Goal: Task Accomplishment & Management: Complete application form

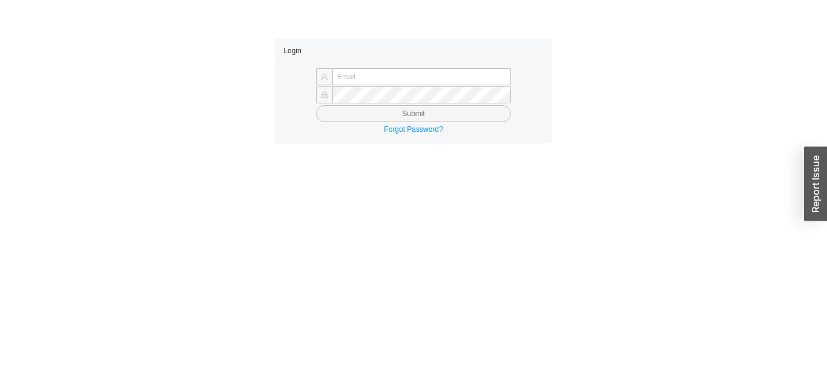
type input "Yossi+jose@asbathnj.com"
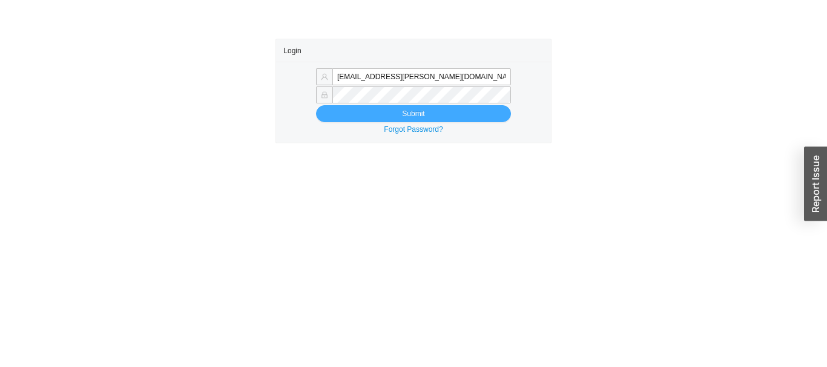
click at [469, 109] on button "Submit" at bounding box center [413, 113] width 195 height 17
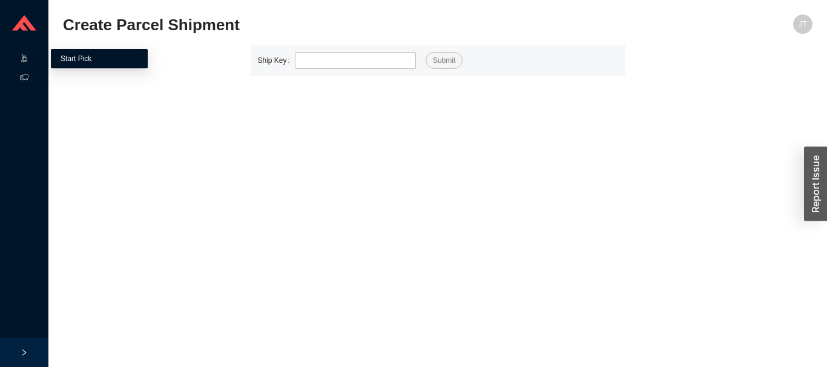
click at [83, 57] on link "Start Pick" at bounding box center [76, 58] width 31 height 8
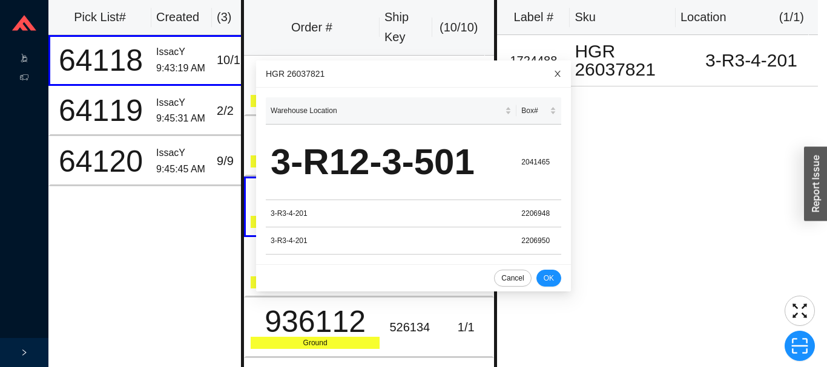
click at [544, 82] on span "Close" at bounding box center [557, 74] width 27 height 27
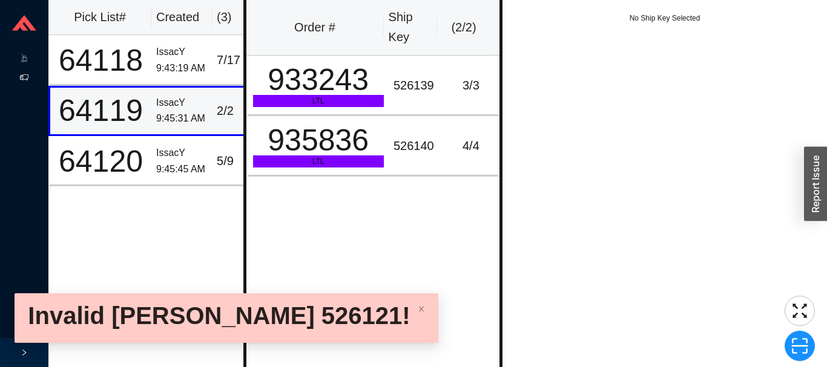
click at [24, 77] on icon at bounding box center [24, 77] width 8 height 8
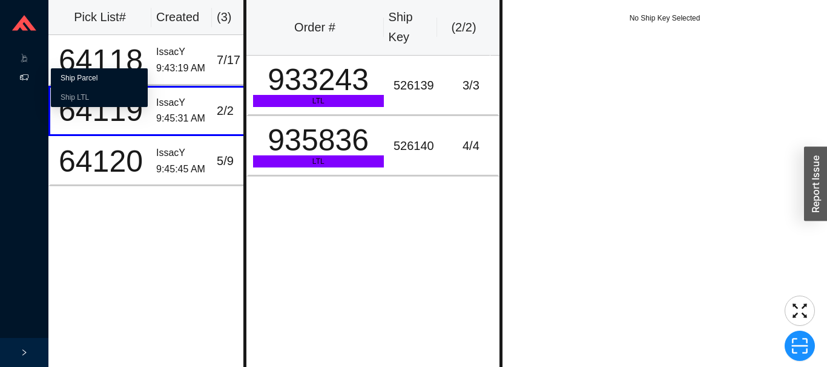
click at [77, 74] on link "Ship Parcel" at bounding box center [79, 78] width 37 height 8
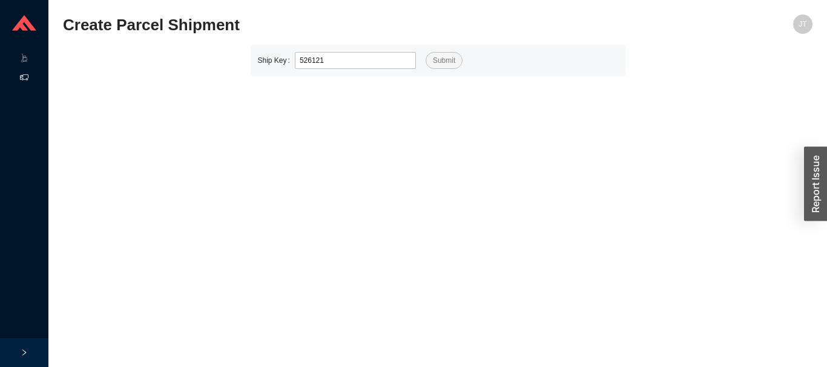
type input "526121"
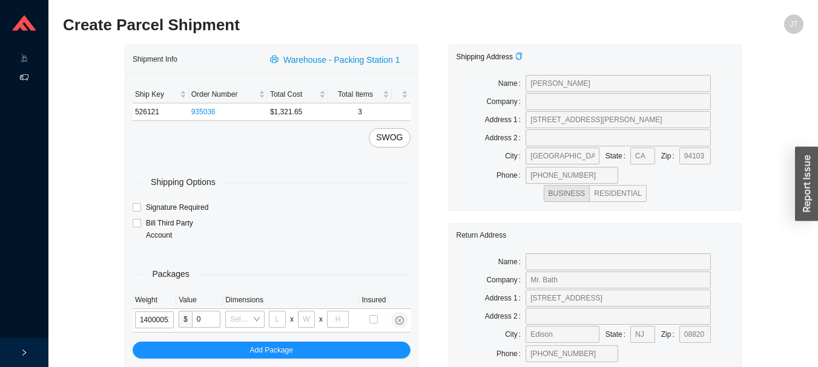
type input "526131"
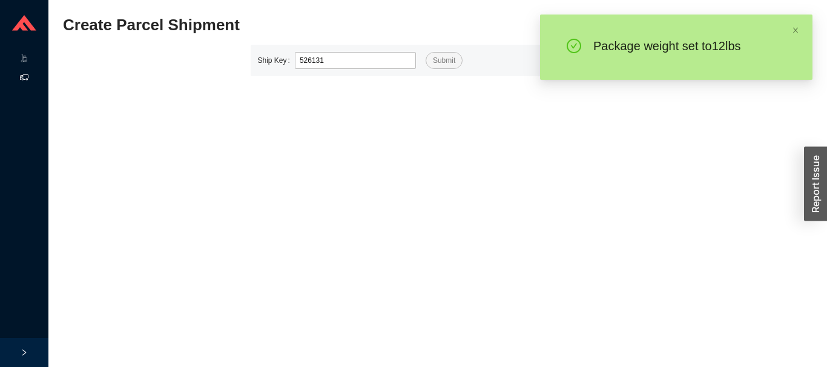
type input "526131"
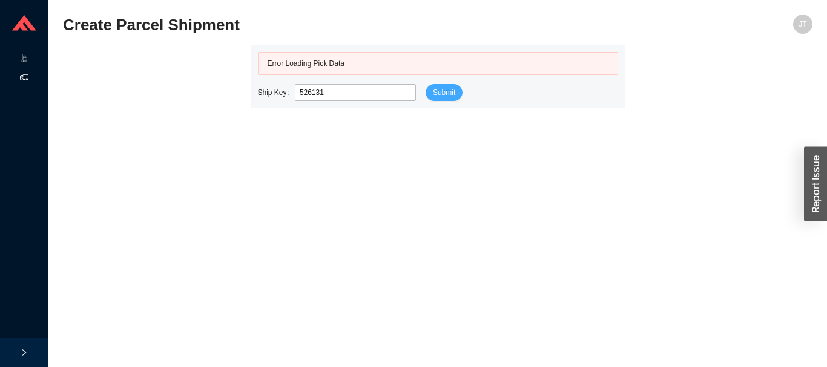
click at [450, 100] on button "Submit" at bounding box center [443, 92] width 37 height 17
click at [459, 85] on div "Submit" at bounding box center [443, 92] width 37 height 17
click at [78, 223] on main "Create Parcel Shipment JT Error Loading Pick Data Ship Key 526131 Submit" at bounding box center [437, 191] width 749 height 353
click at [36, 79] on icon at bounding box center [36, 79] width 6 height 0
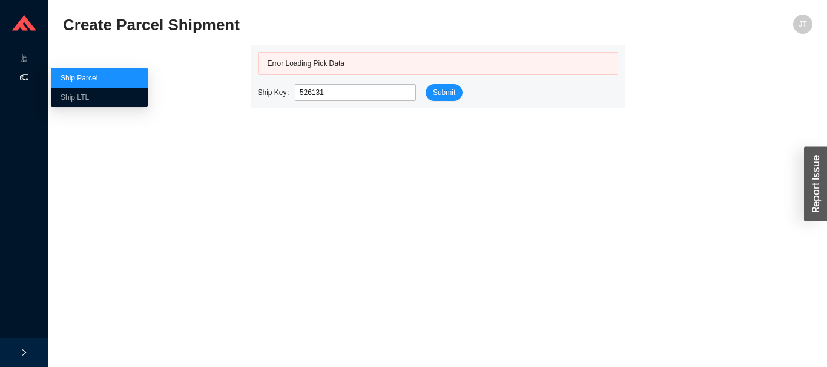
click at [88, 74] on link "Ship Parcel" at bounding box center [79, 78] width 37 height 8
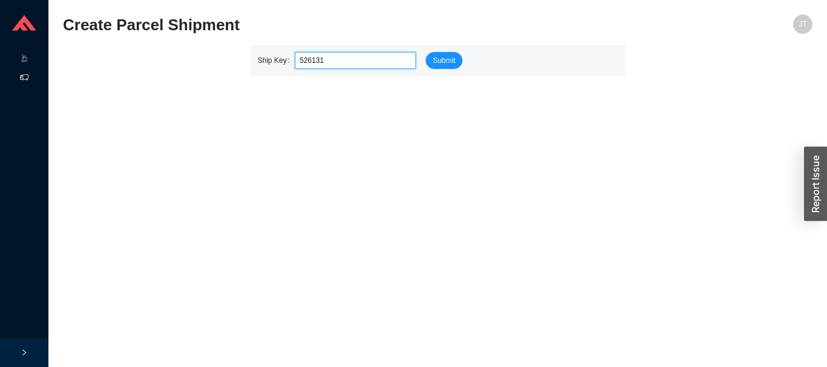
click at [346, 64] on input "526131" at bounding box center [355, 60] width 121 height 17
type input "5"
type input "526131"
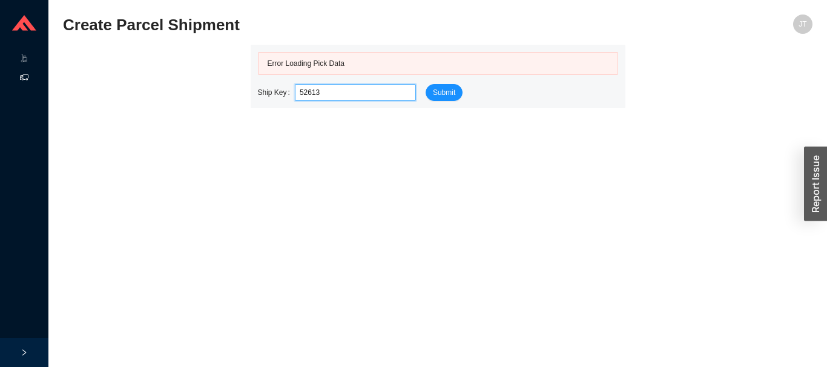
type input "526131"
click at [458, 93] on button "Submit" at bounding box center [443, 92] width 37 height 17
click at [430, 91] on button "Submit" at bounding box center [443, 92] width 37 height 17
type input "526119"
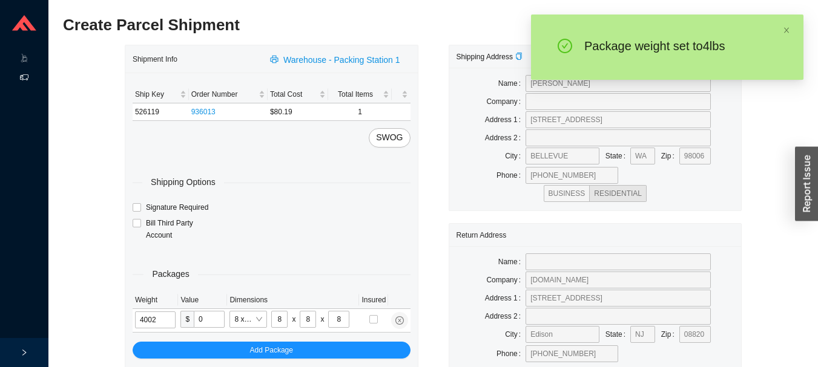
type input "4"
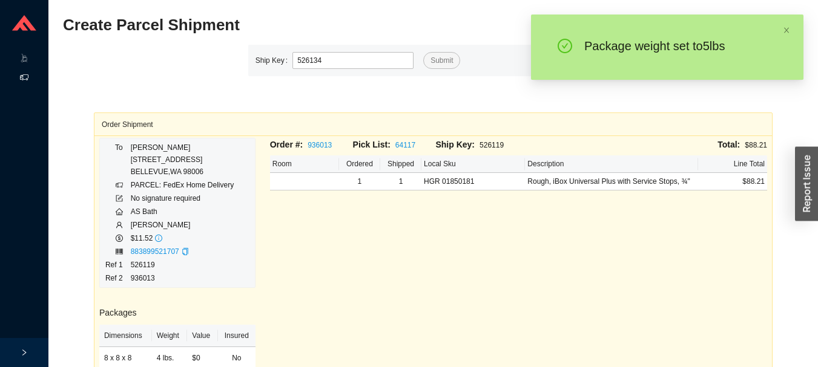
type input "526134"
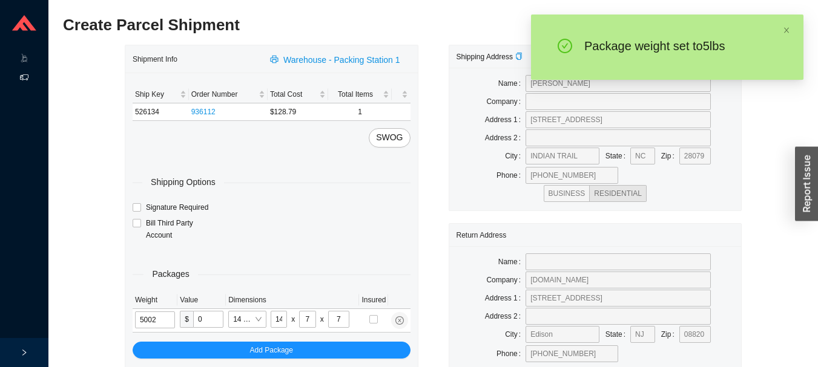
type input "5"
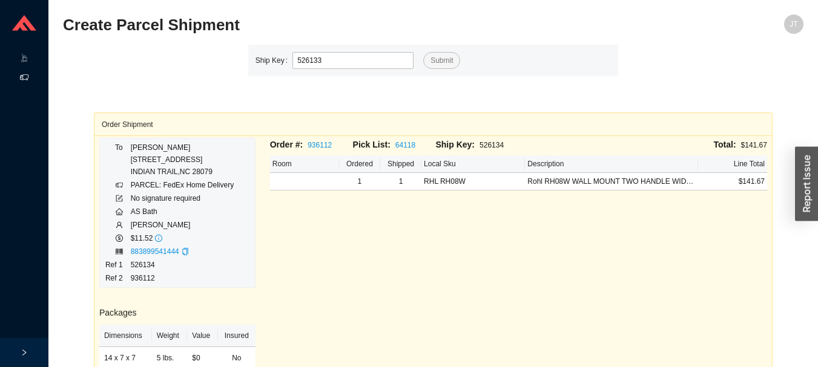
type input "526133"
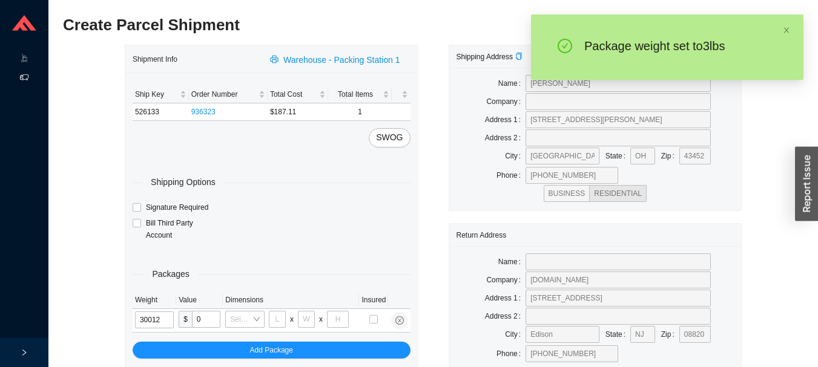
type input "3"
type input "18"
type input "12"
type input "6"
type input "3"
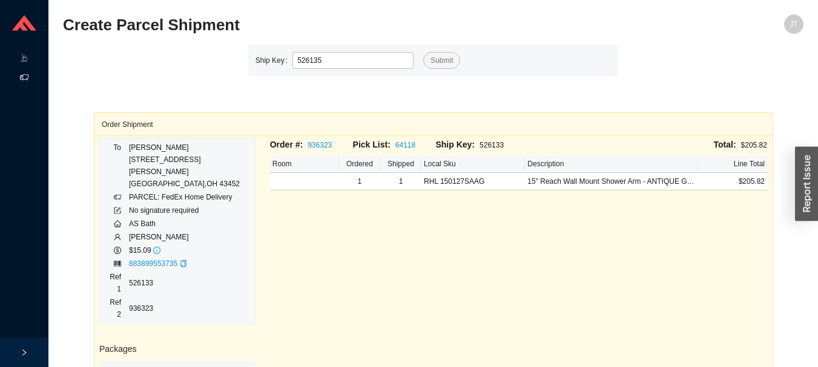
type input "526135"
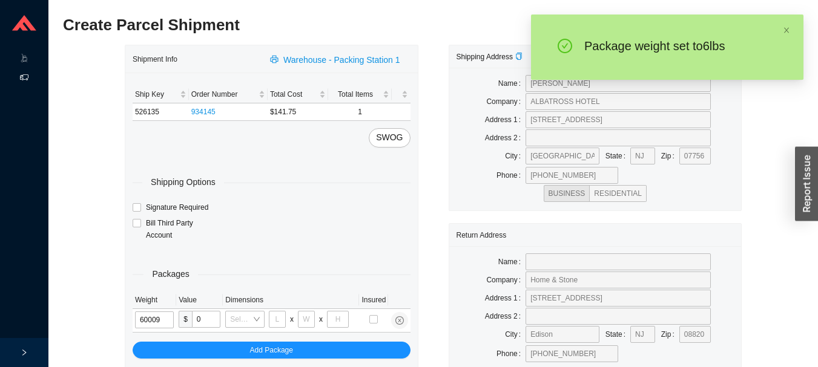
type input "6"
type input "15"
type input "36"
type input "6"
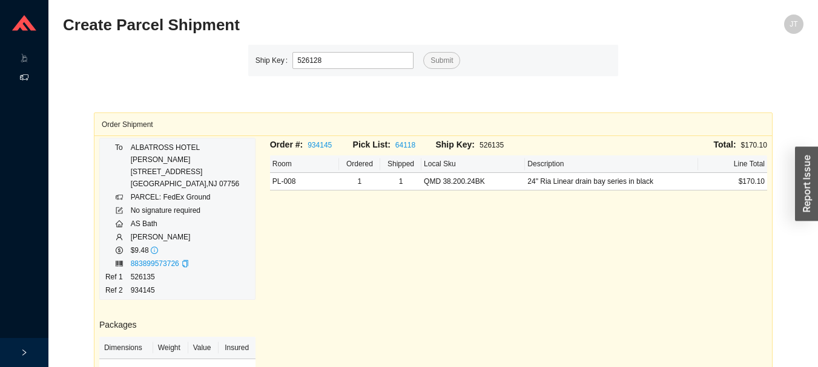
type input "526128"
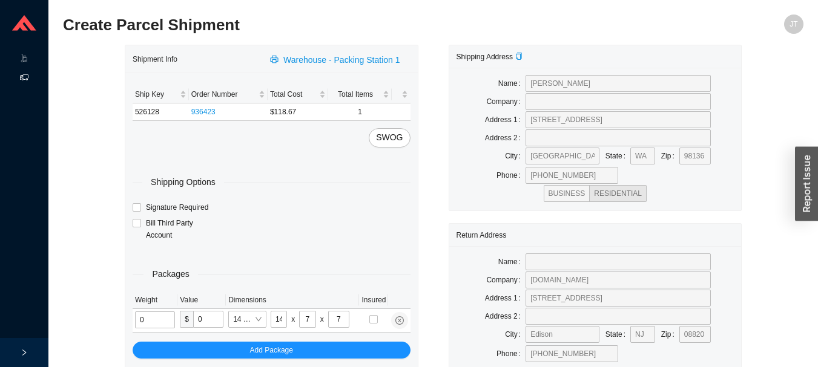
type input "2"
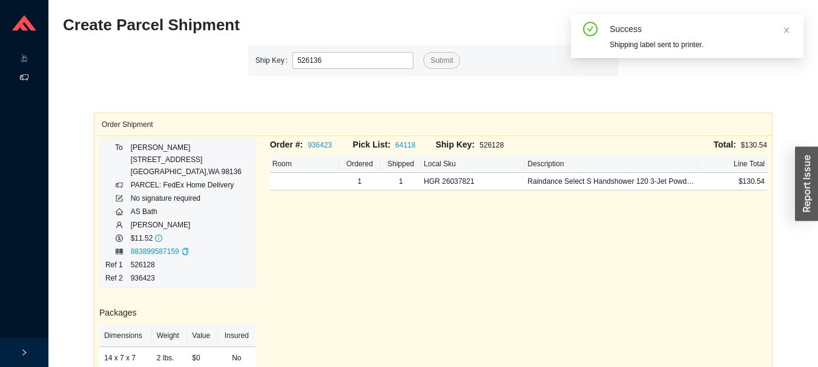
type input "526136"
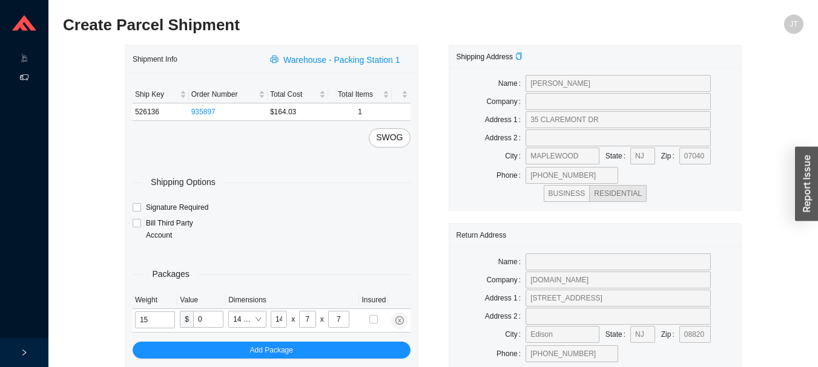
type input "3"
type input "8"
type input "3"
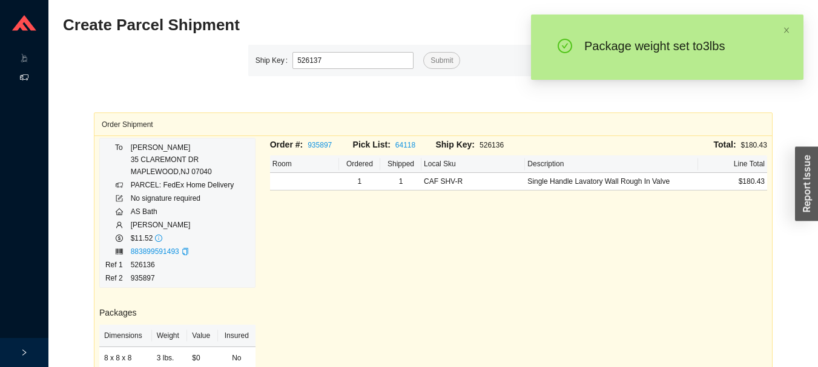
type input "526137"
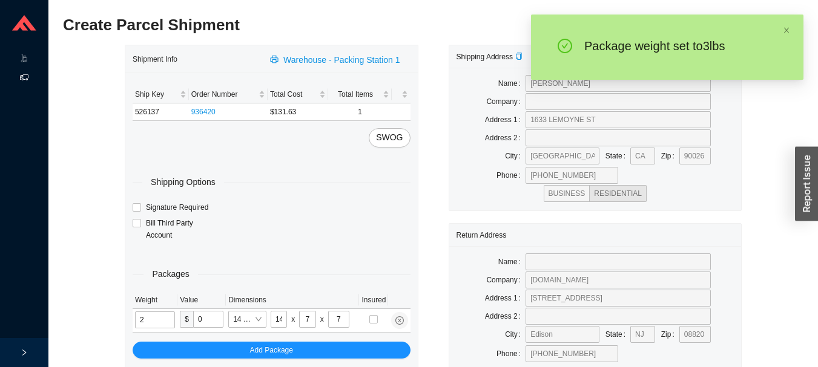
type input "3"
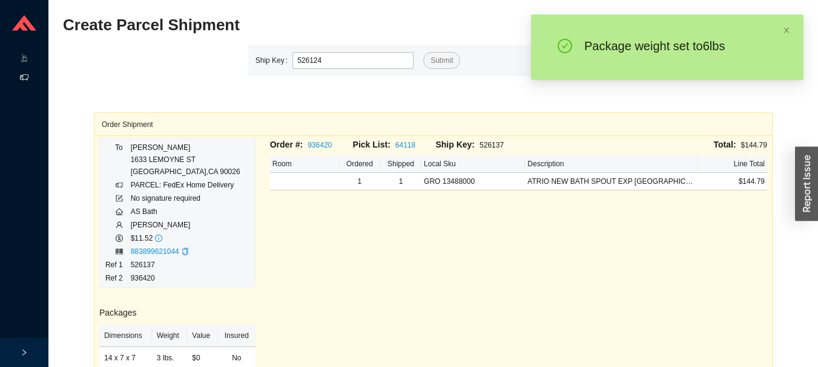
type input "526124"
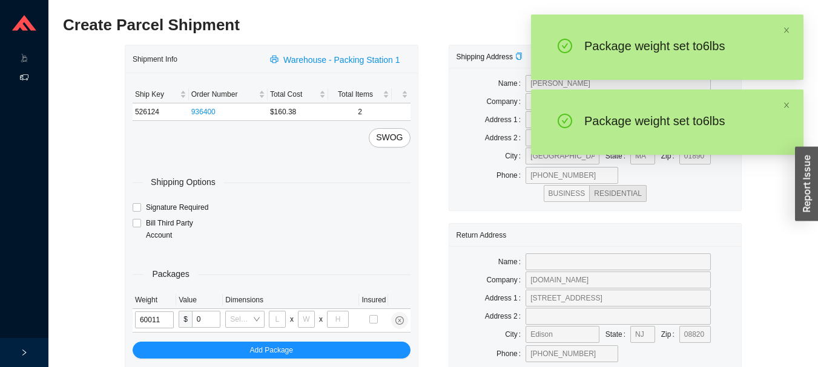
type input "6"
type input "14"
type input "7"
type input "6"
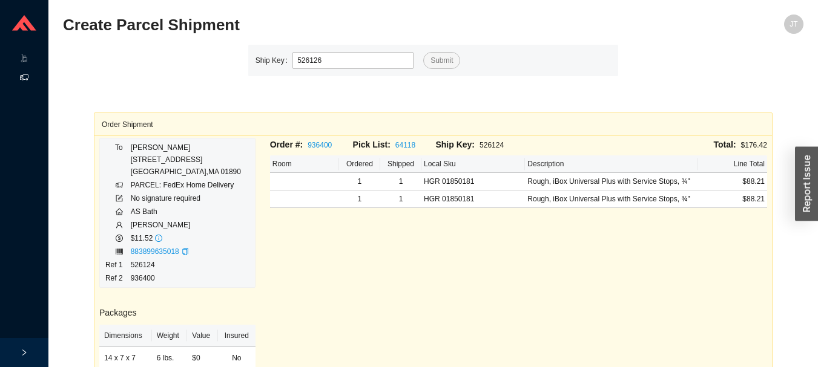
type input "526126"
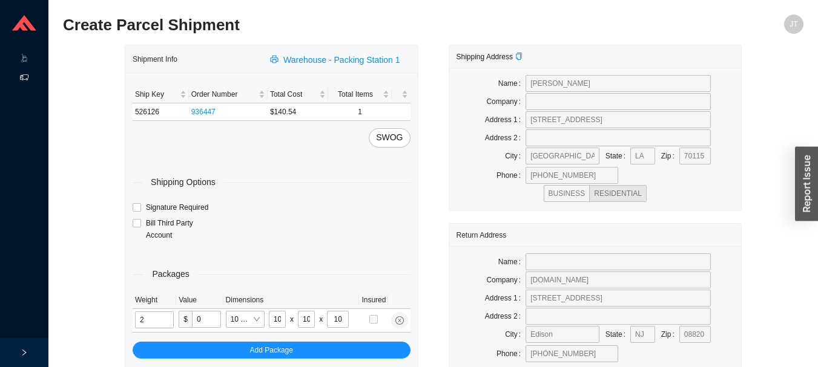
type input "4"
type input "30"
type input "15"
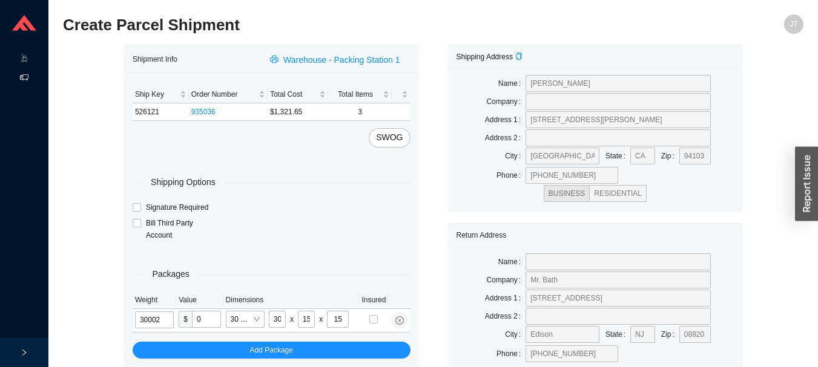
type input "30"
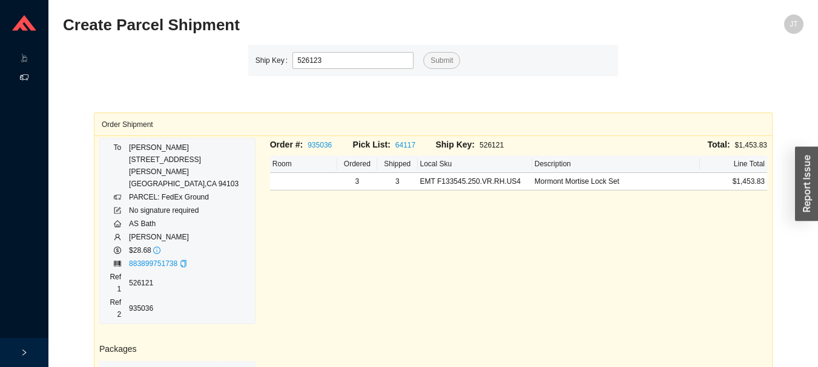
type input "526123"
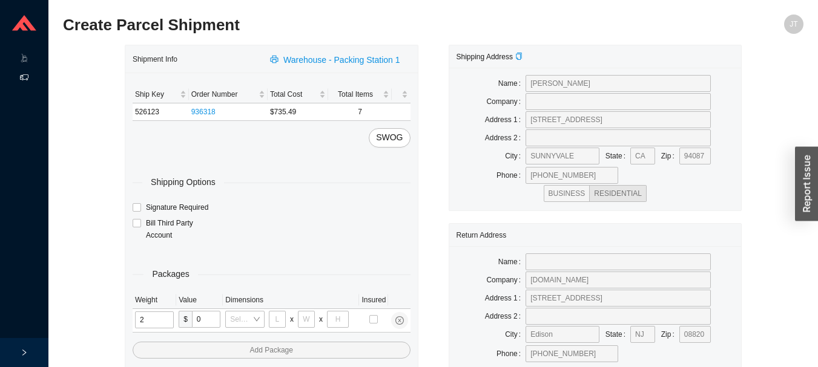
type input "21"
type input "18"
type input "12"
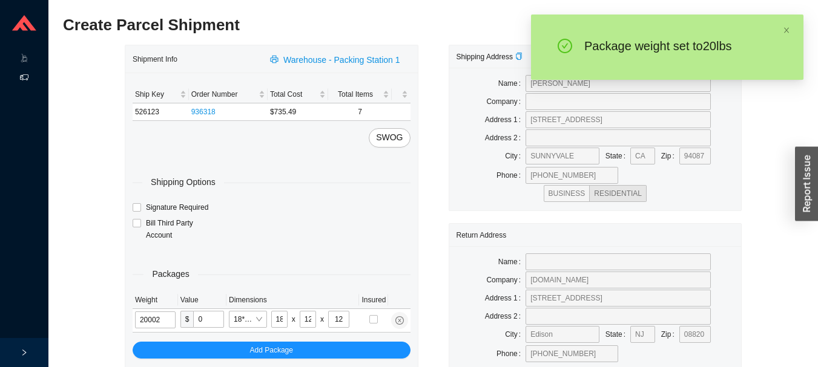
type input "20"
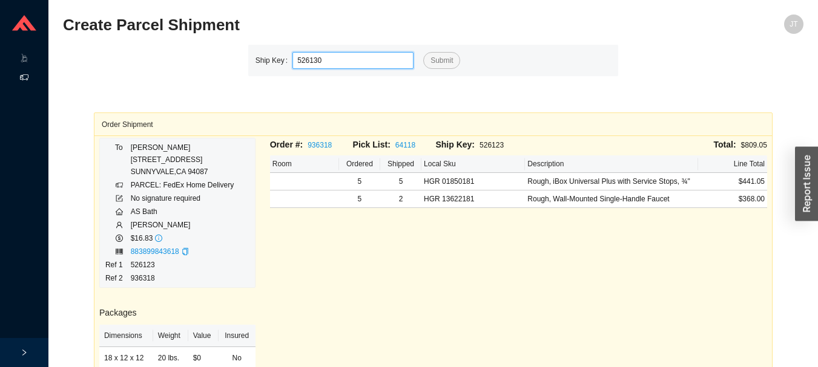
type input "526130"
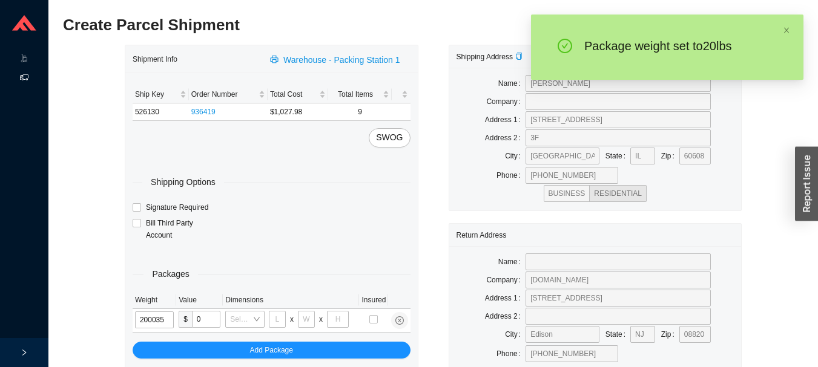
type input "20"
type input "30"
type input "15"
type input "20"
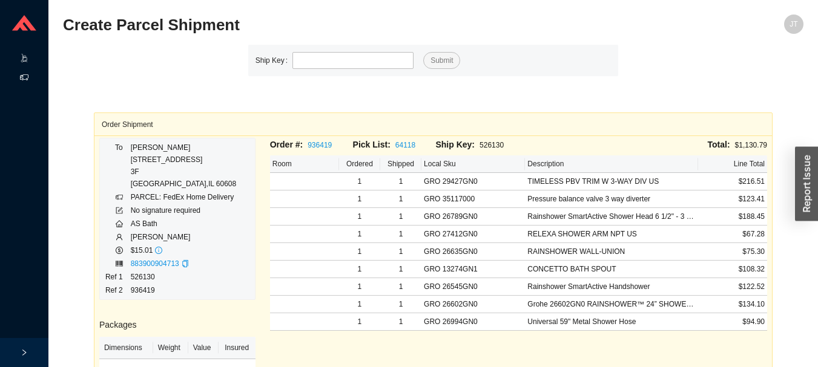
click at [36, 59] on icon at bounding box center [36, 59] width 6 height 0
click at [90, 55] on link "Start Pick" at bounding box center [76, 58] width 31 height 8
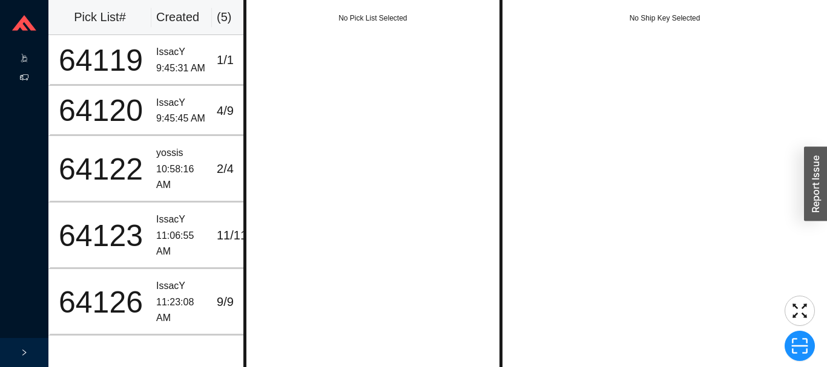
click at [34, 79] on icon at bounding box center [36, 79] width 6 height 0
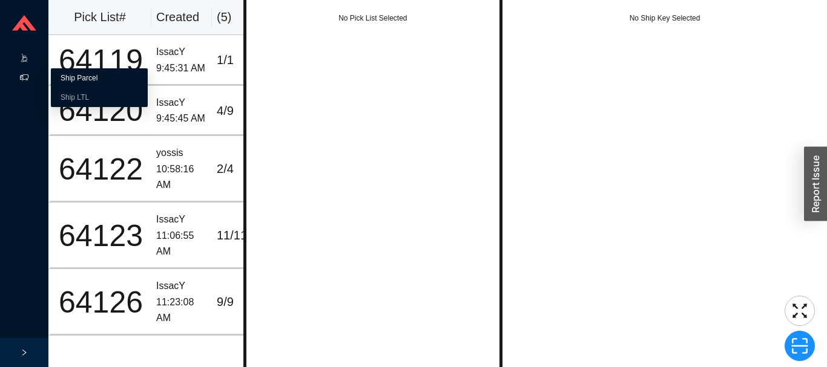
click at [77, 76] on link "Ship Parcel" at bounding box center [79, 78] width 37 height 8
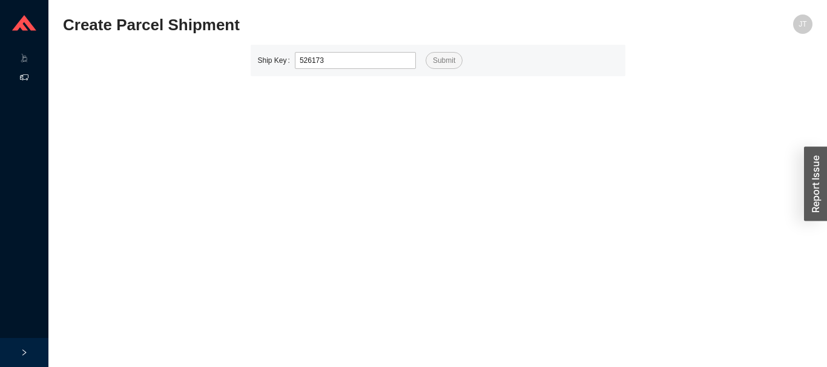
type input "526173"
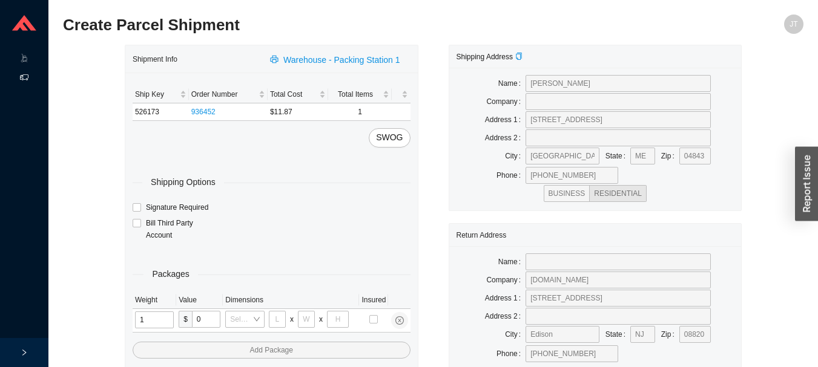
type input "14"
type input "5"
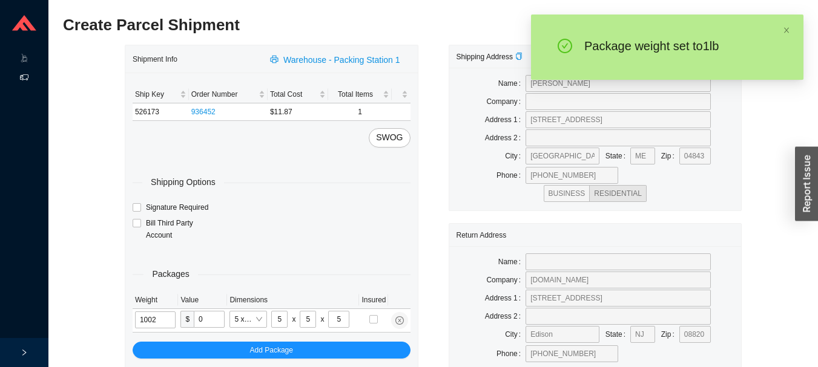
type input "1"
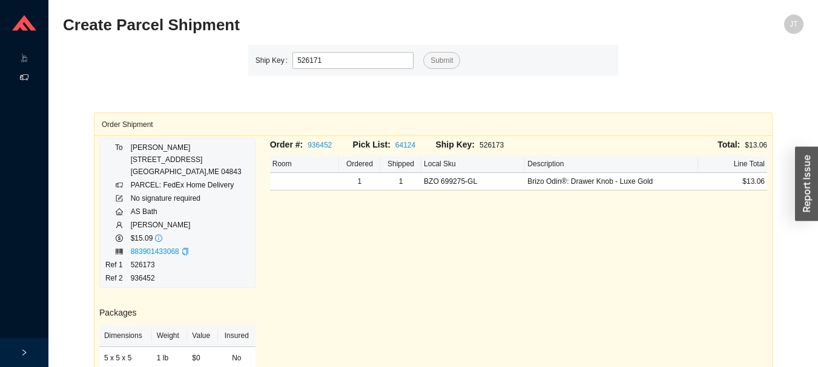
type input "526171"
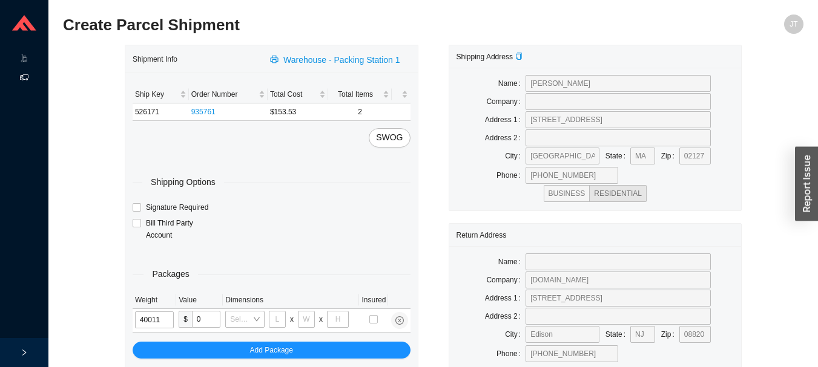
type input "4"
type input "14"
type input "7"
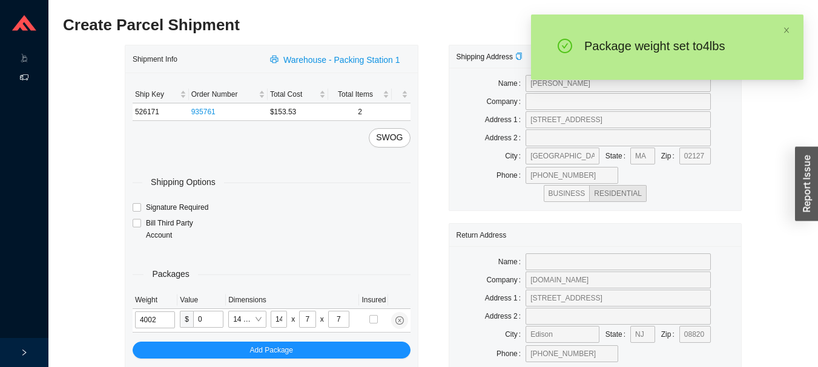
type input "4"
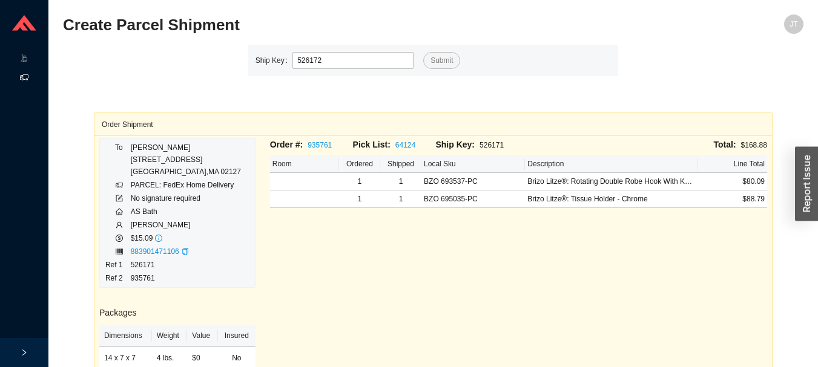
type input "526172"
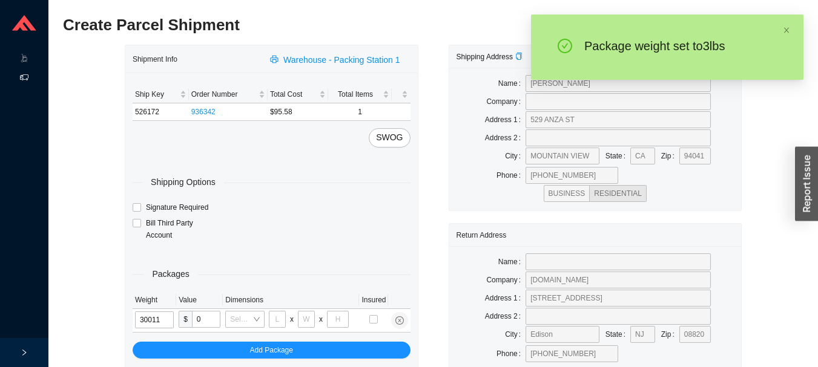
type input "3"
type input "14"
type input "7"
type input "3"
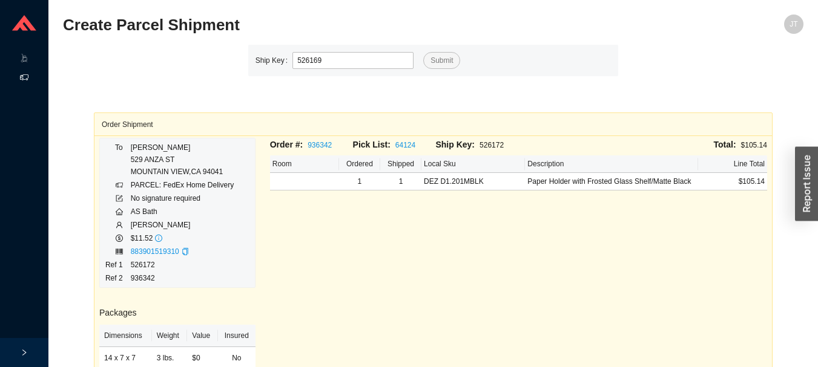
type input "526169"
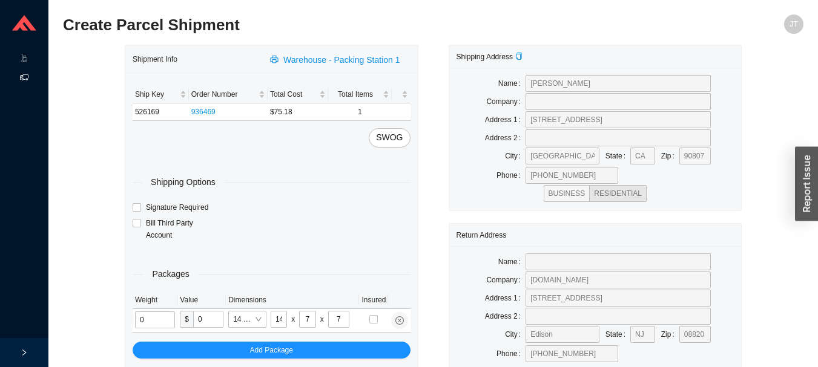
type input "2"
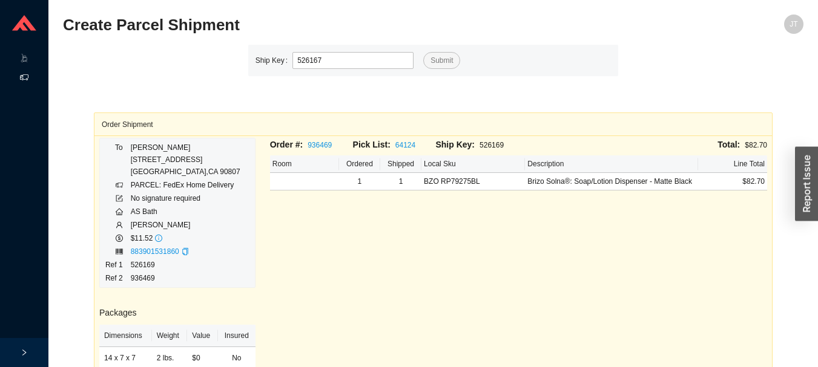
type input "526167"
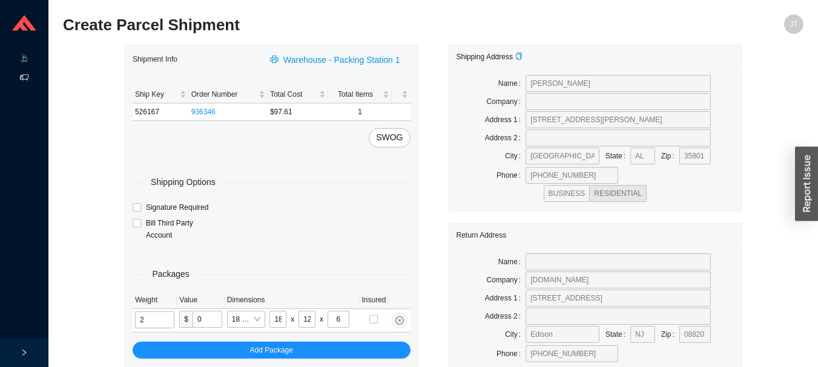
type input "3"
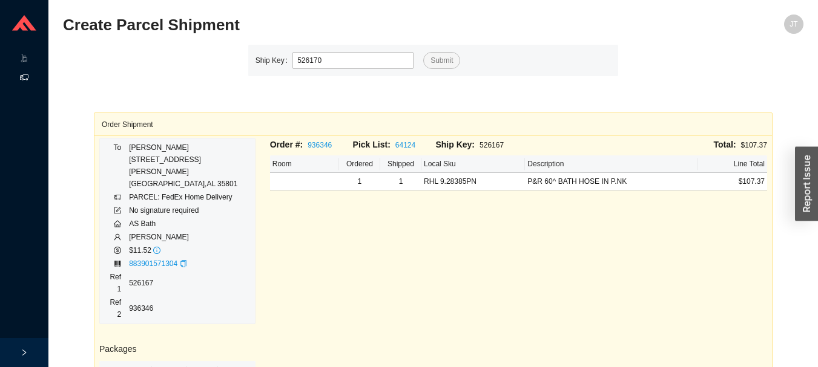
type input "526170"
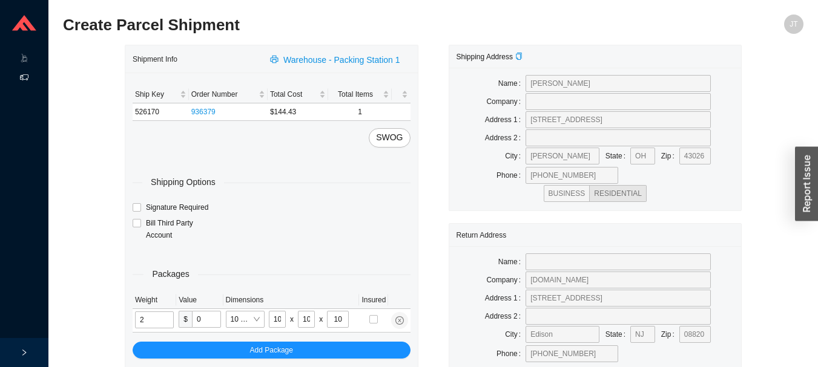
type input "5"
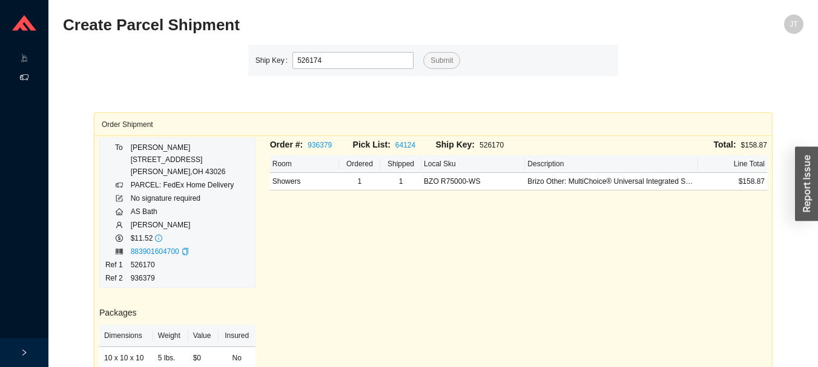
type input "526174"
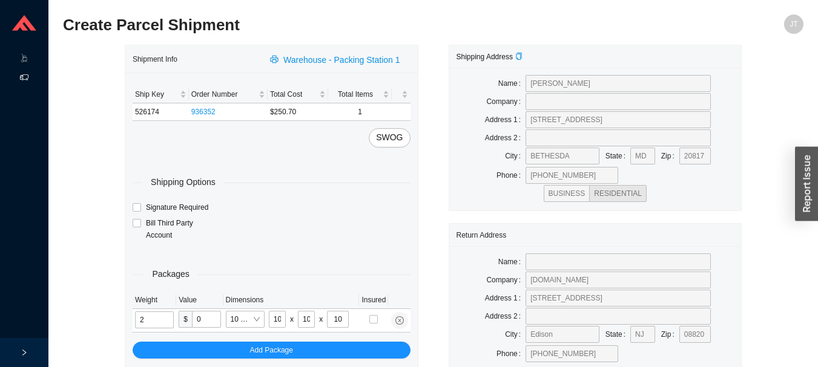
type input "7"
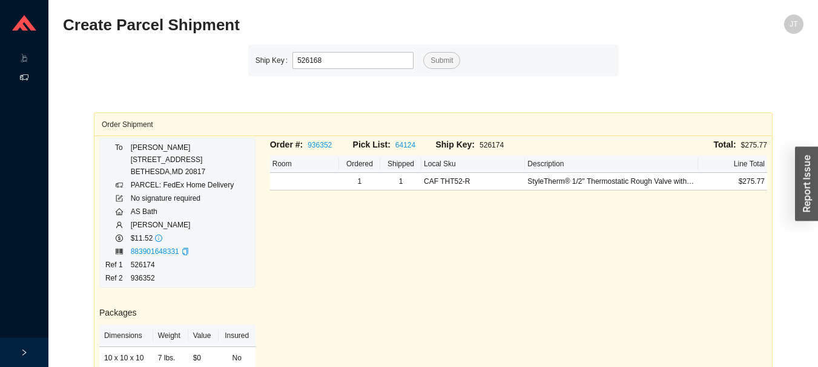
type input "526168"
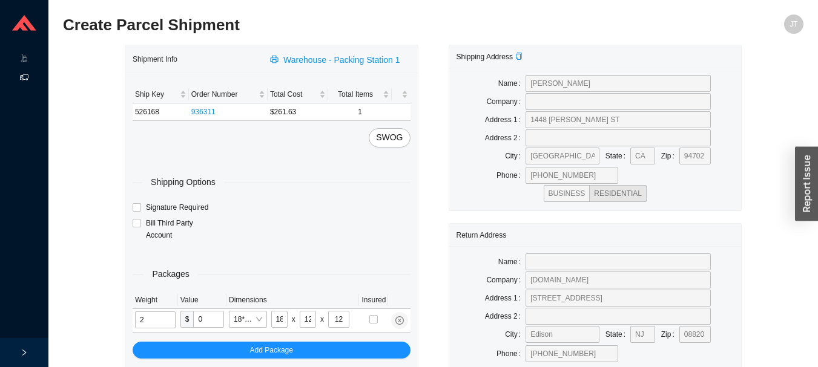
type input "11"
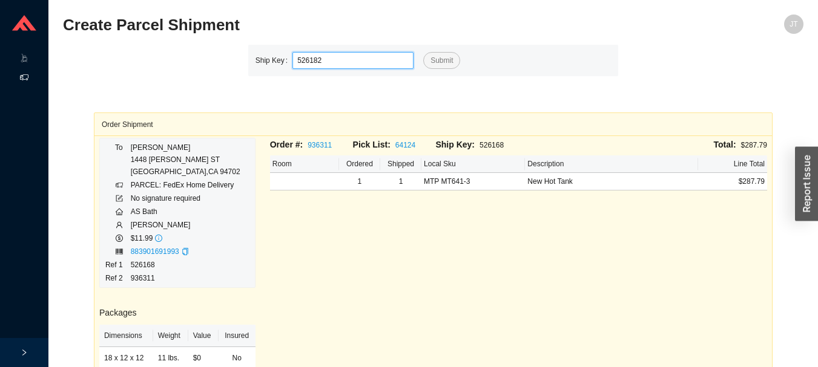
type input "526182"
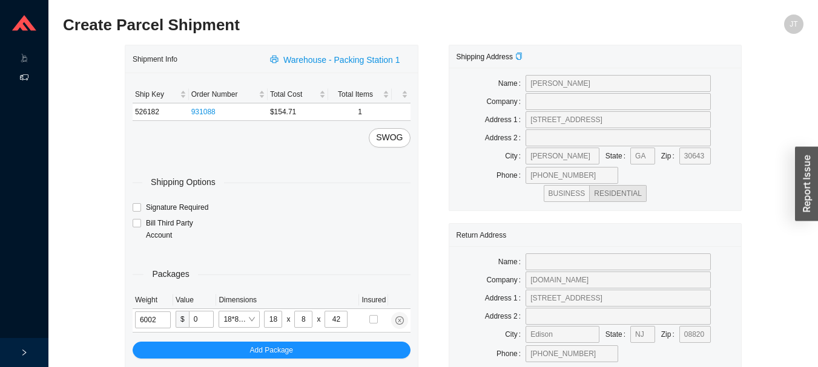
type input "6"
